Goal: Ask a question

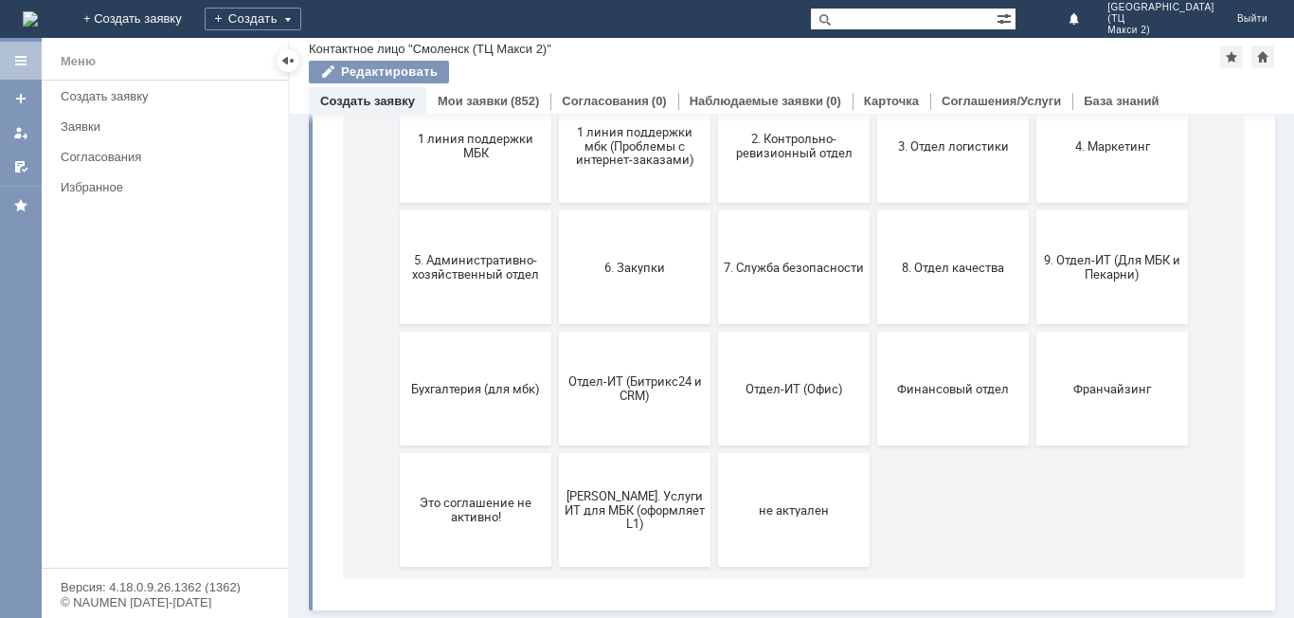
scroll to position [181, 0]
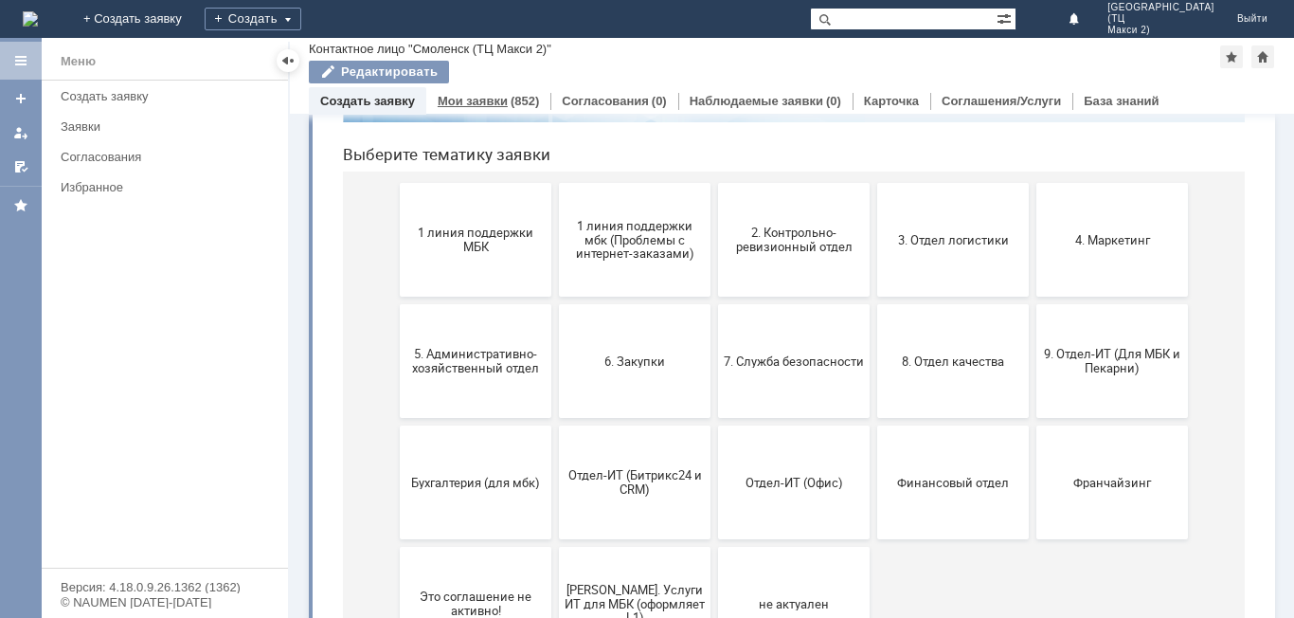
click at [489, 97] on link "Мои заявки" at bounding box center [473, 101] width 70 height 14
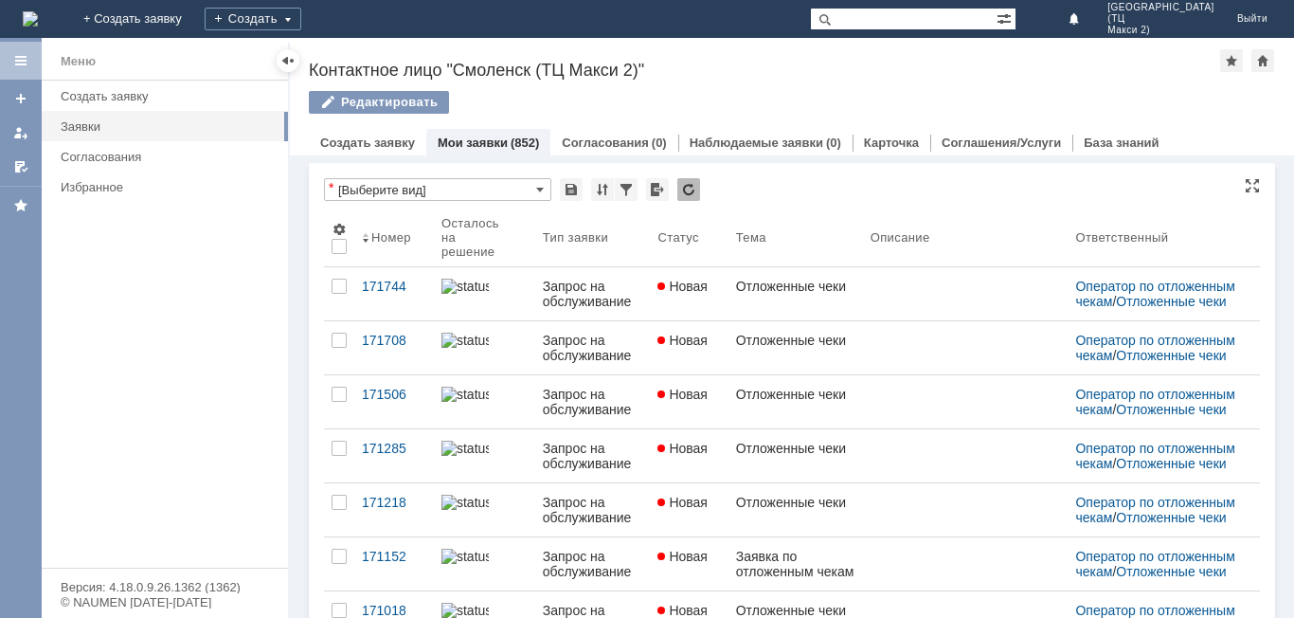
scroll to position [189, 0]
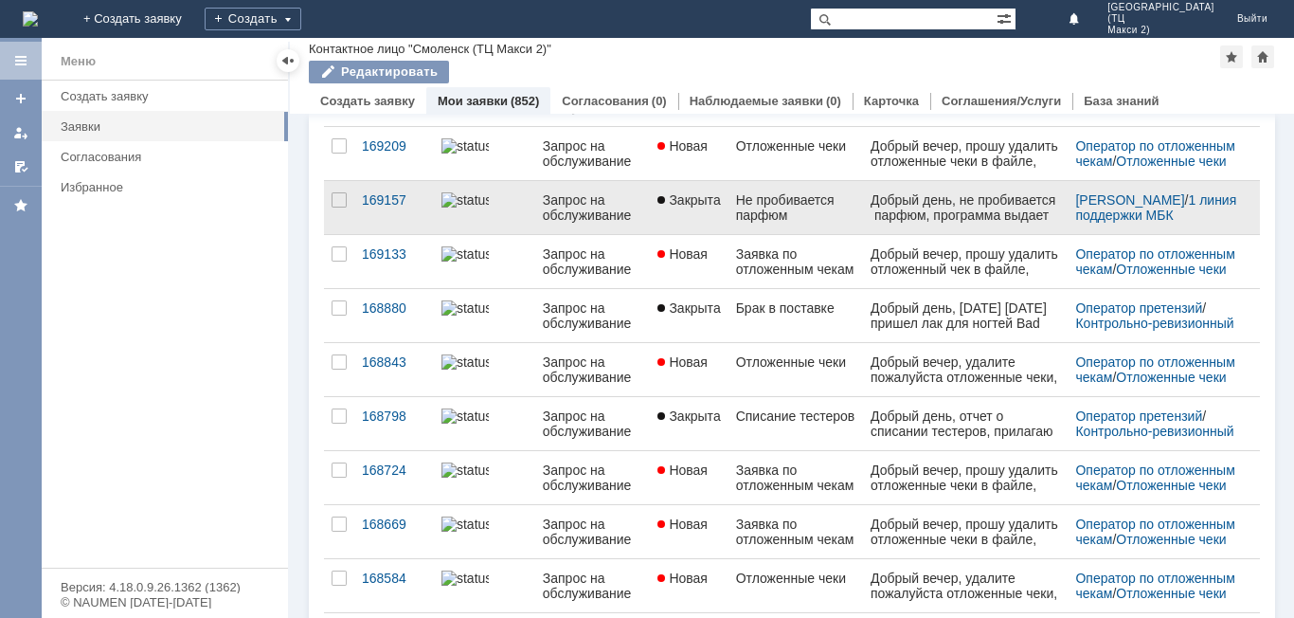
click at [826, 206] on div "Не пробивается парфюм" at bounding box center [795, 207] width 119 height 30
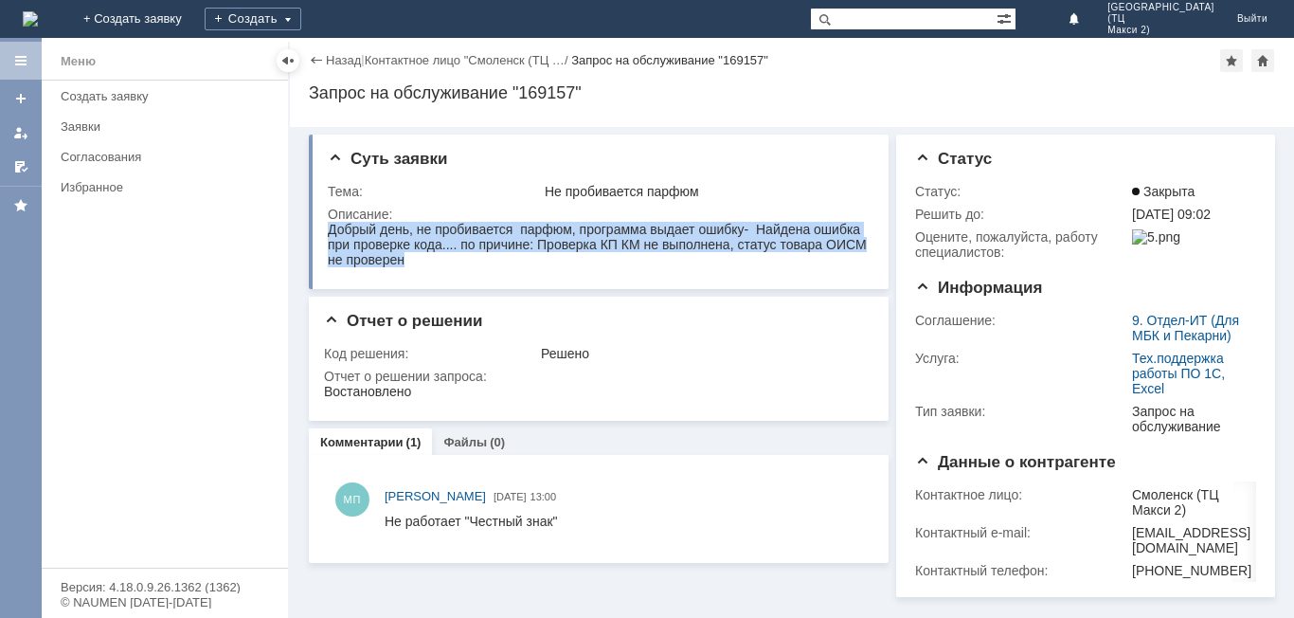
drag, startPoint x: 329, startPoint y: 229, endPoint x: 419, endPoint y: 254, distance: 93.3
click at [419, 254] on div "Добрый день, не пробивается парфюм, программа выдает ошибку- Найдена ошибка при…" at bounding box center [597, 244] width 539 height 45
copy div "Добрый день, не пробивается парфюм, программа выдает ошибку- Найдена ошибка при…"
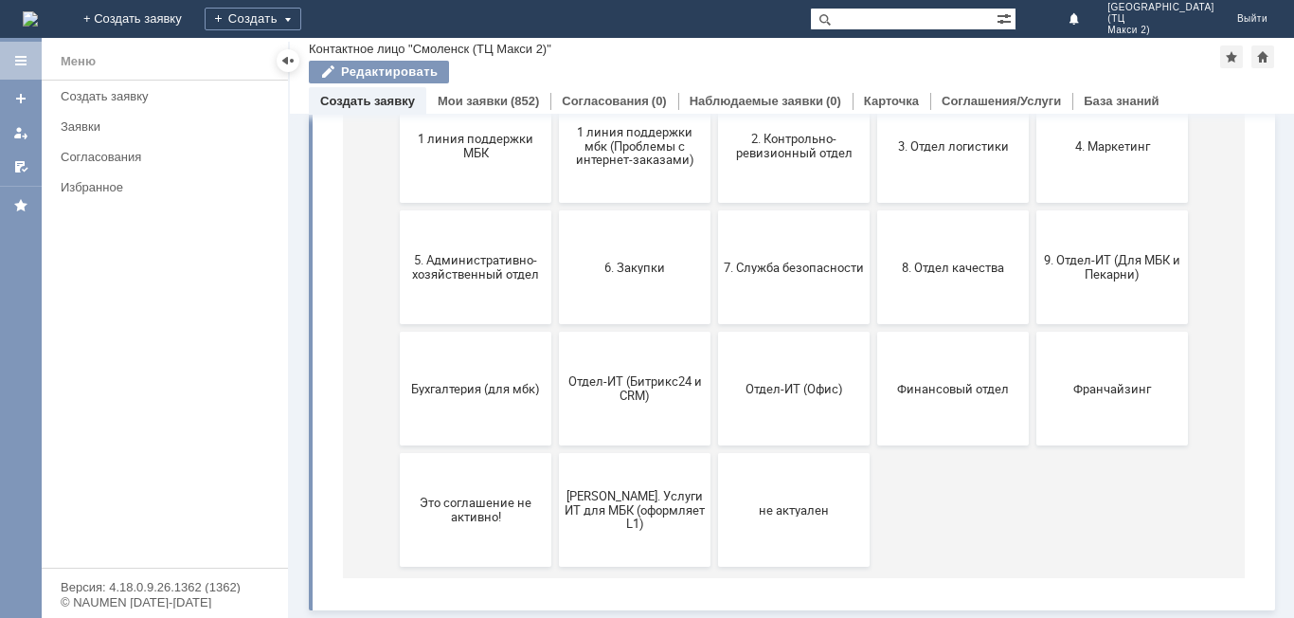
scroll to position [276, 0]
click at [1092, 285] on button "9. Отдел-ИТ (Для МБК и Пекарни)" at bounding box center [1112, 267] width 152 height 114
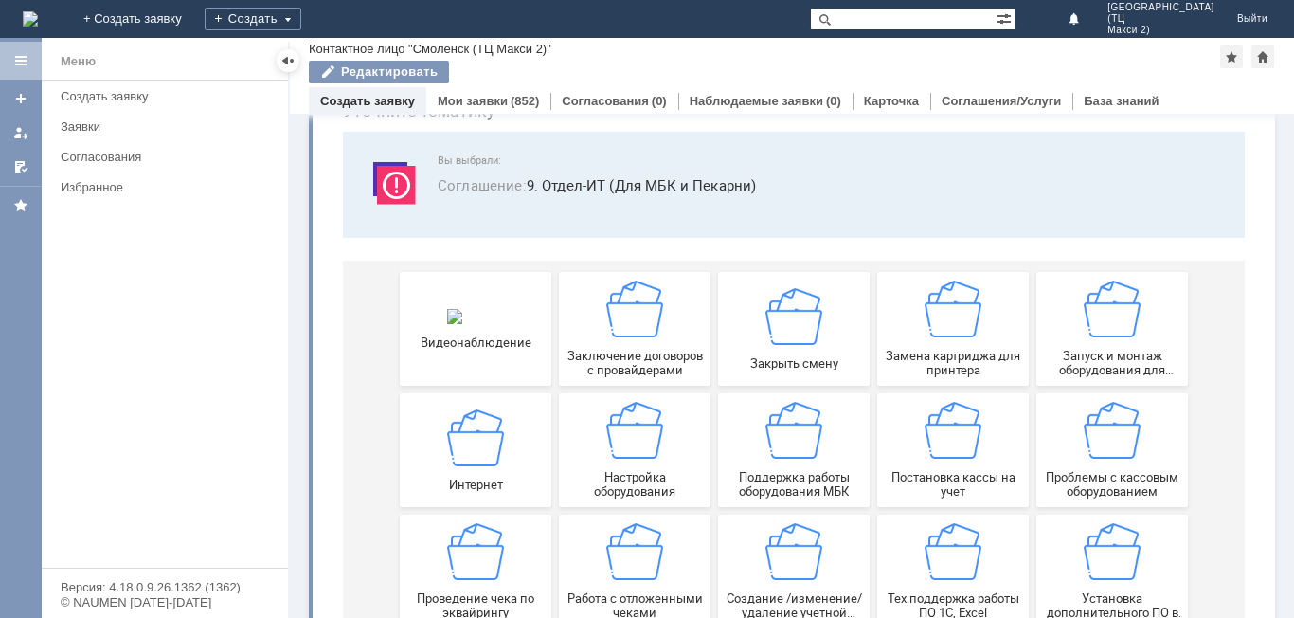
scroll to position [157, 0]
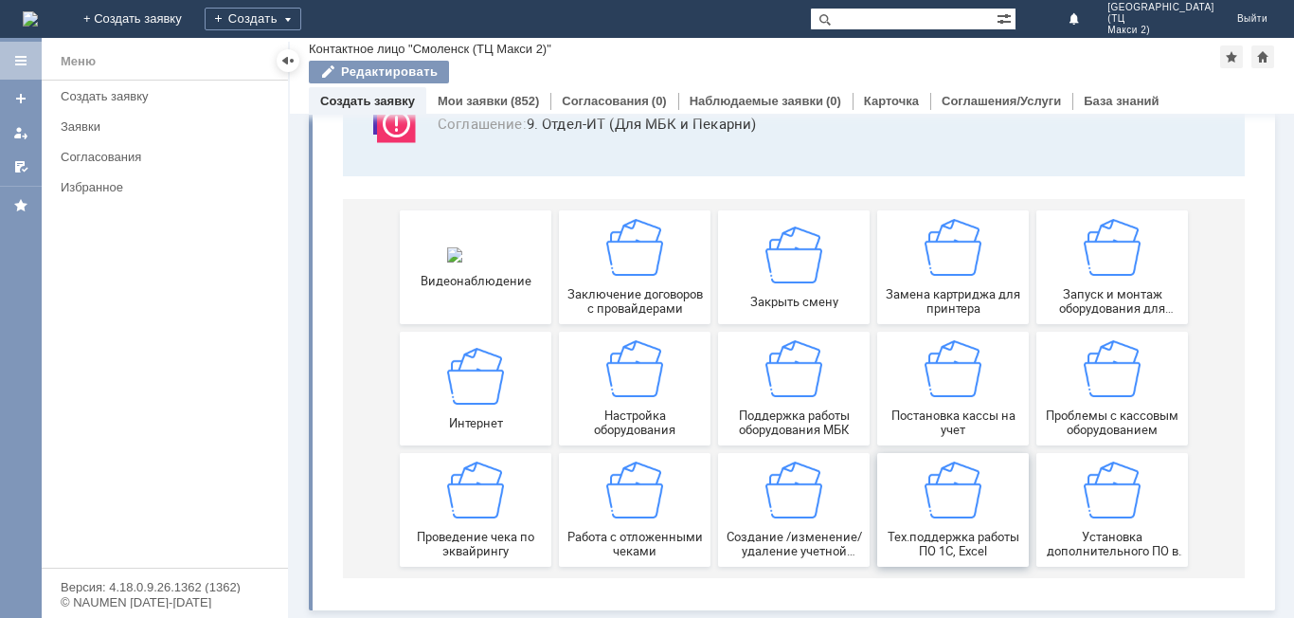
drag, startPoint x: 978, startPoint y: 515, endPoint x: 1378, endPoint y: 487, distance: 401.7
click at [978, 515] on div "Тех.поддержка работы ПО 1С, Excel" at bounding box center [953, 509] width 140 height 97
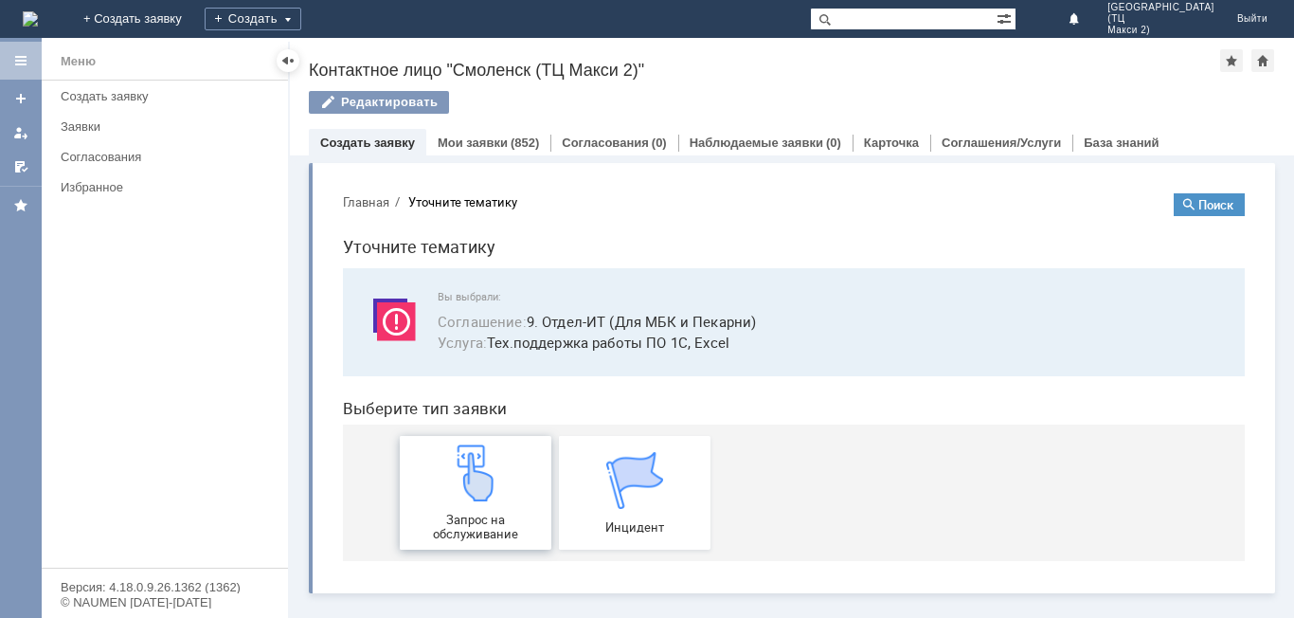
click at [479, 482] on img at bounding box center [475, 472] width 57 height 57
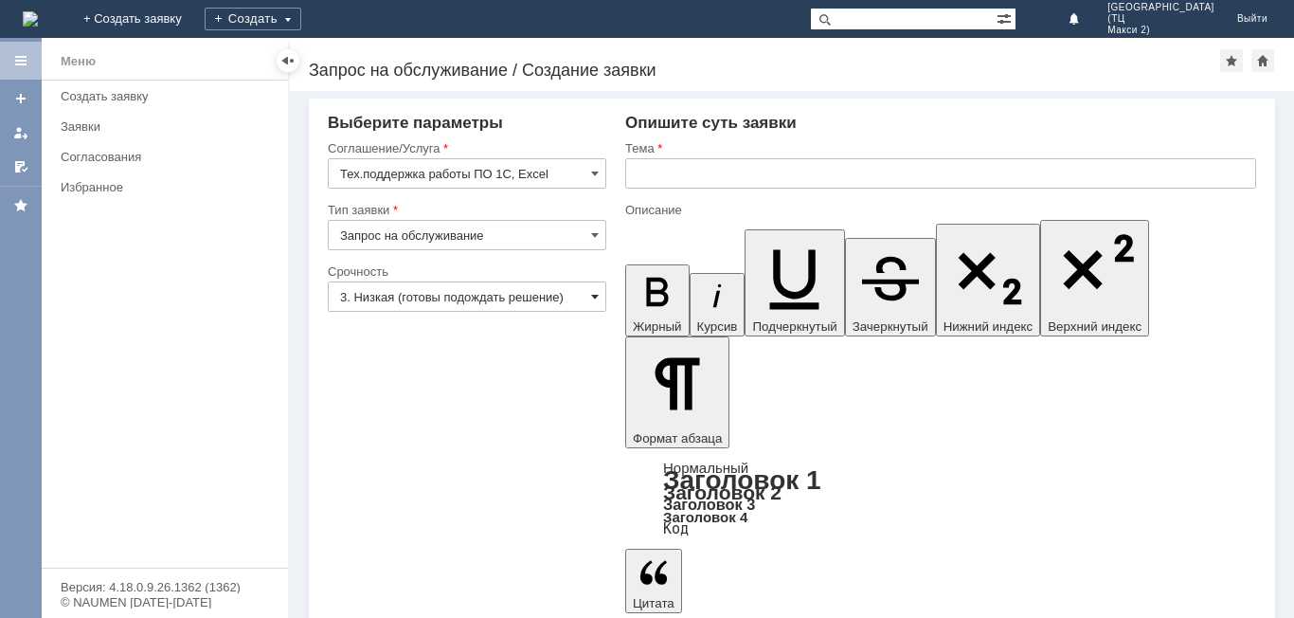
click at [594, 295] on span at bounding box center [595, 296] width 8 height 15
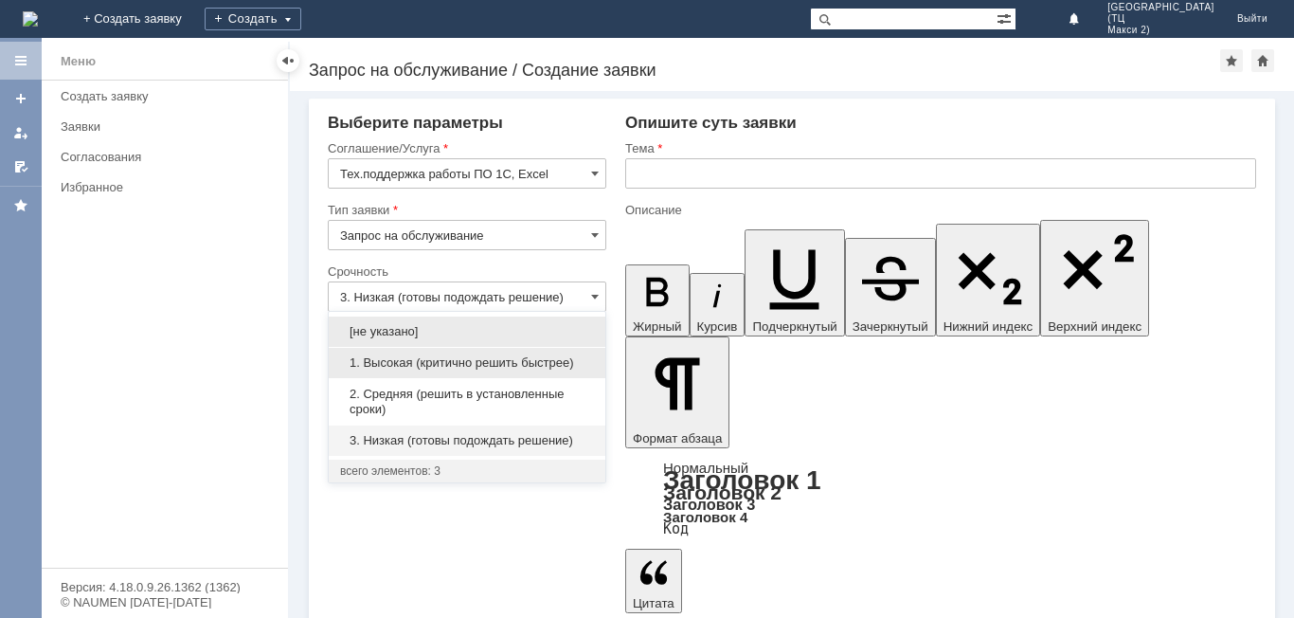
click at [507, 359] on span "1. Высокая (критично решить быстрее)" at bounding box center [467, 362] width 254 height 15
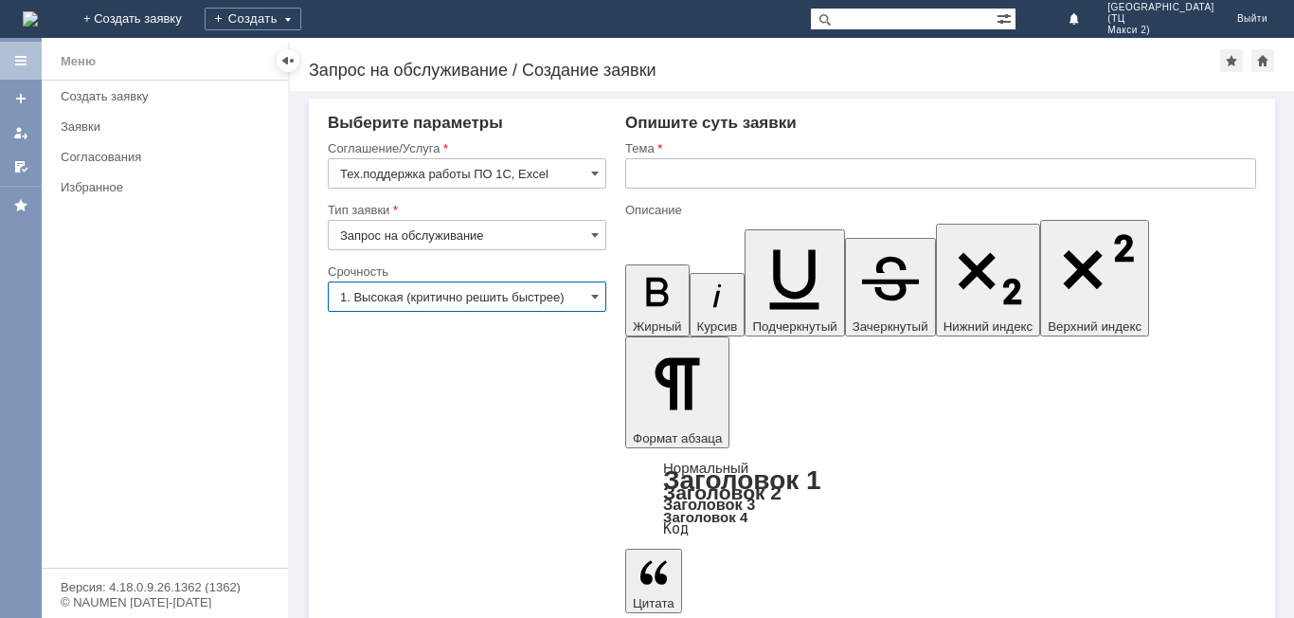
type input "1. Высокая (критично решить быстрее)"
click at [716, 176] on input "text" at bounding box center [940, 173] width 631 height 30
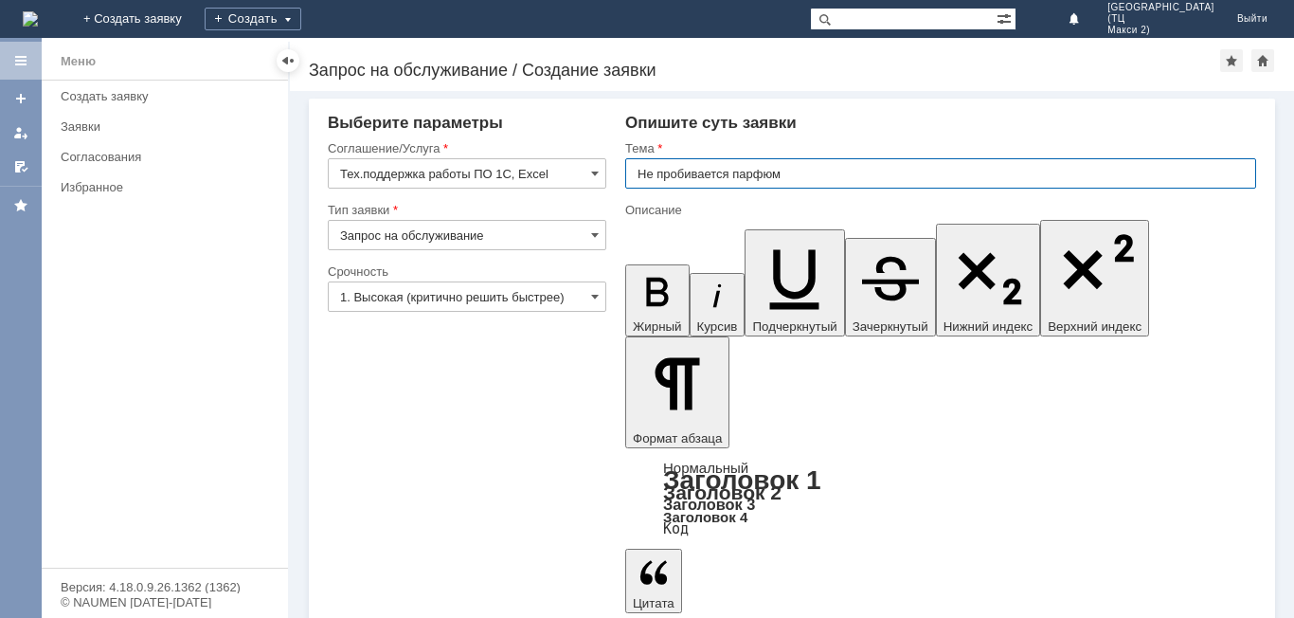
type input "Не пробивается парфюм"
